Goal: Information Seeking & Learning: Learn about a topic

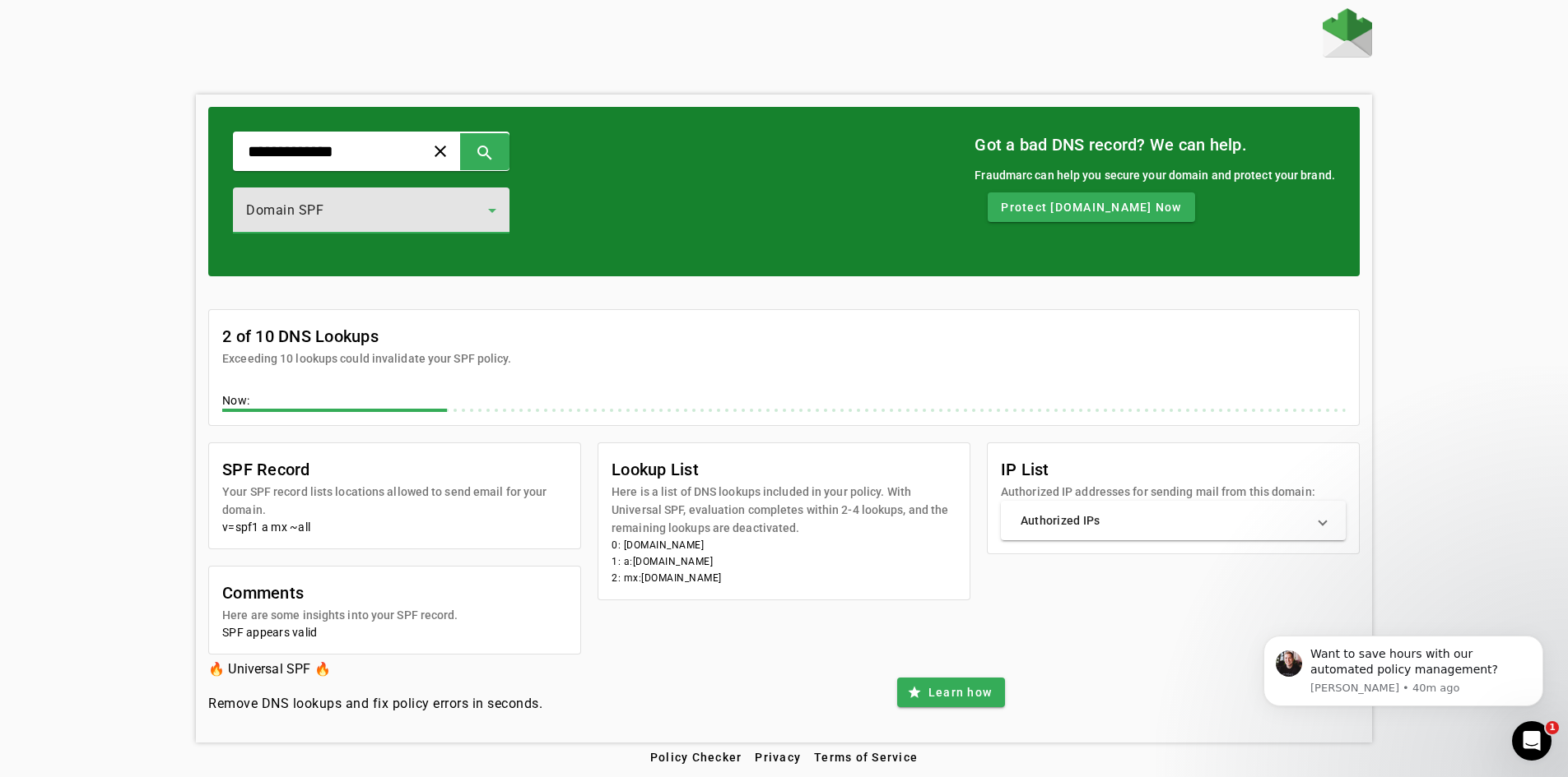
click at [453, 208] on div "Domain SPF" at bounding box center [366, 211] width 242 height 19
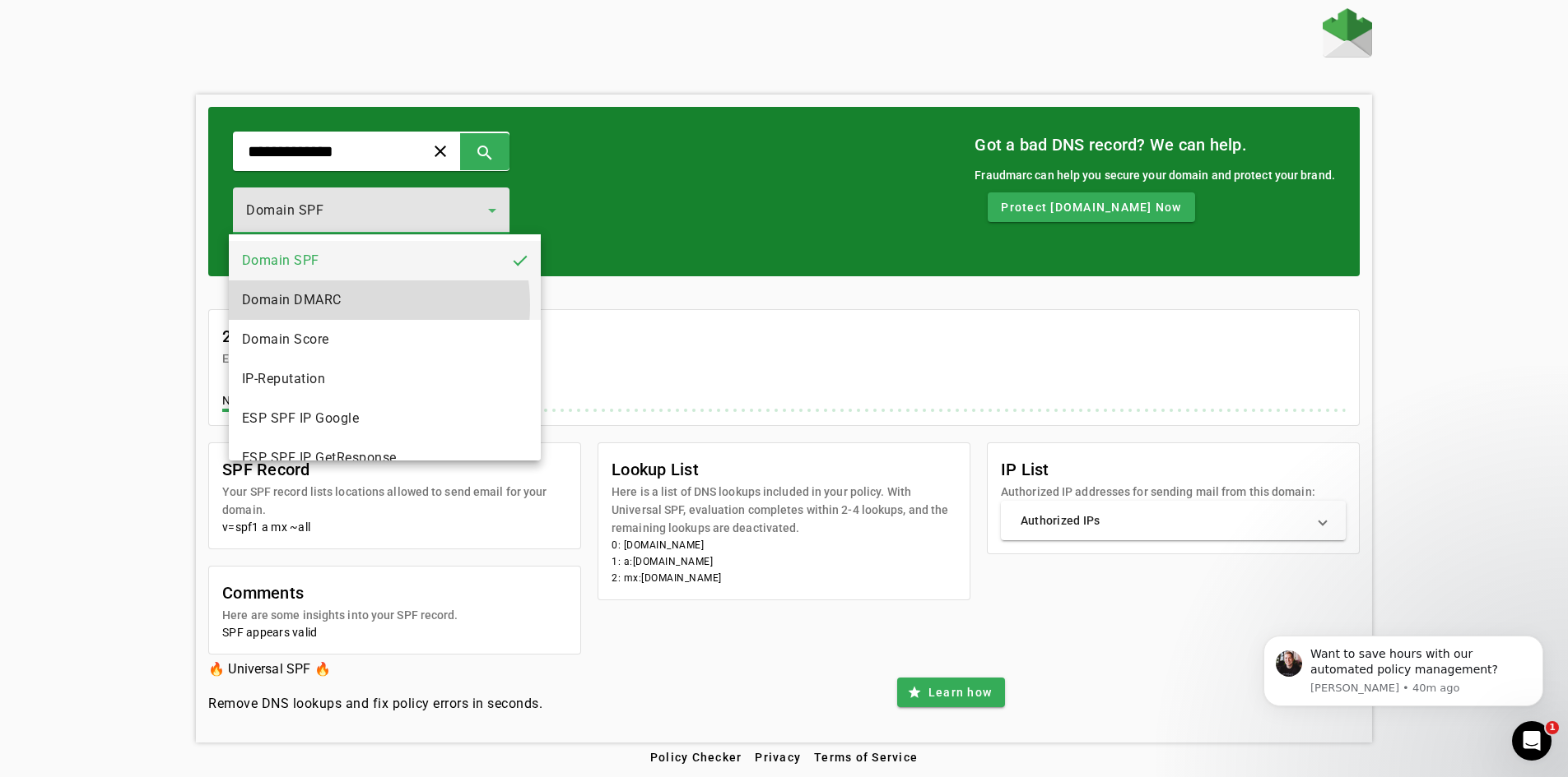
click at [346, 306] on mat-option "Domain DMARC" at bounding box center [384, 299] width 312 height 40
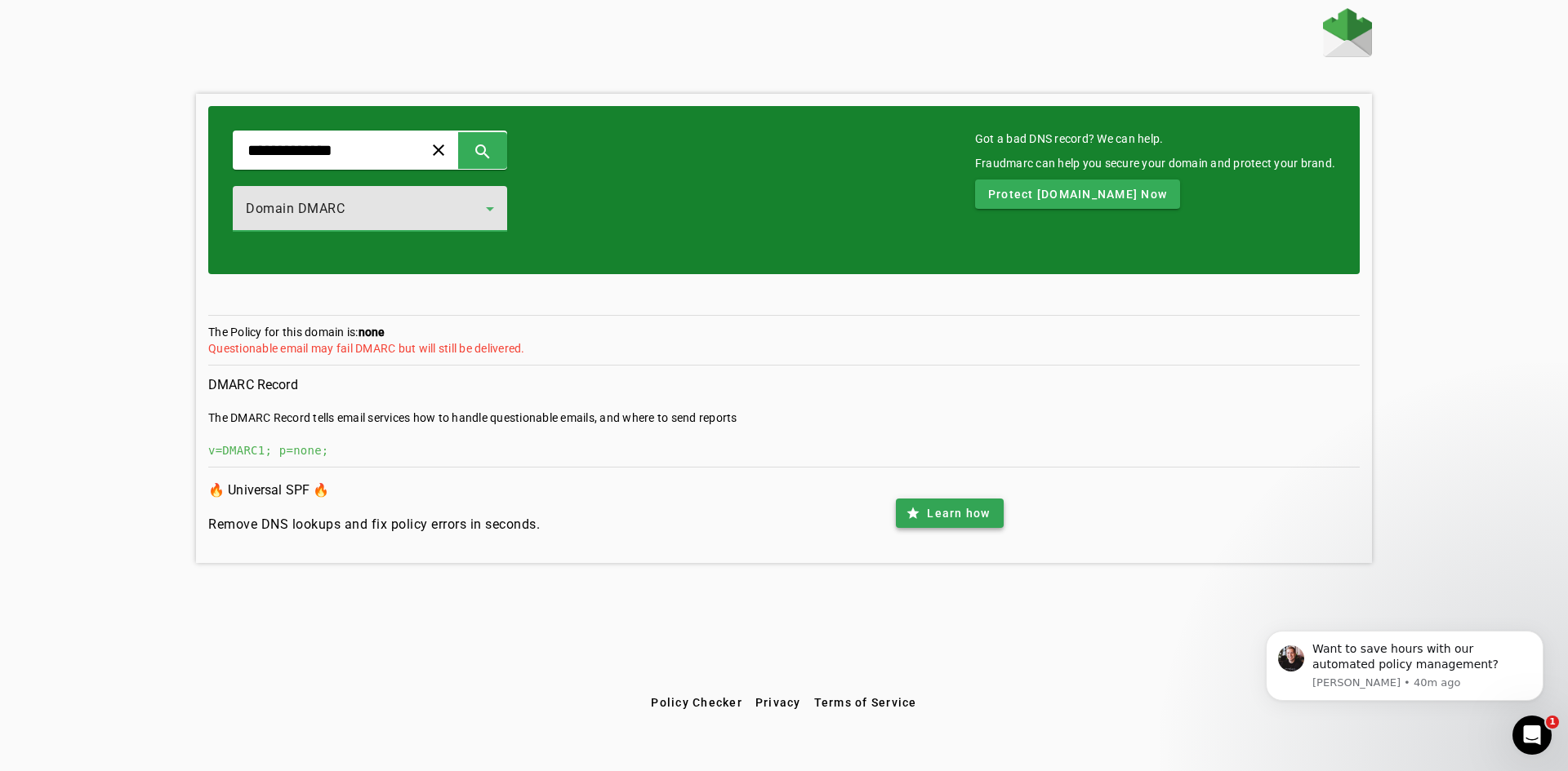
click at [955, 522] on span "Learn how" at bounding box center [958, 513] width 63 height 17
